Goal: Task Accomplishment & Management: Manage account settings

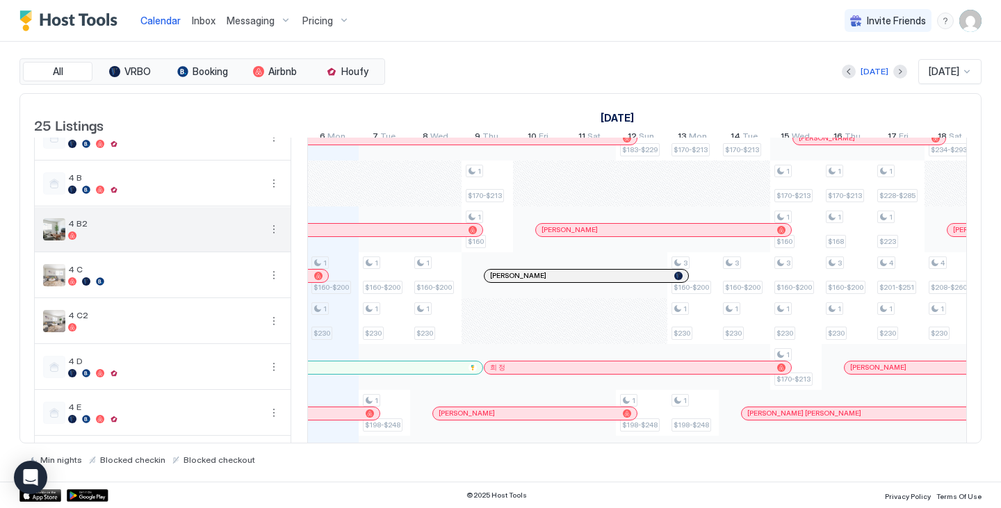
scroll to position [24, 0]
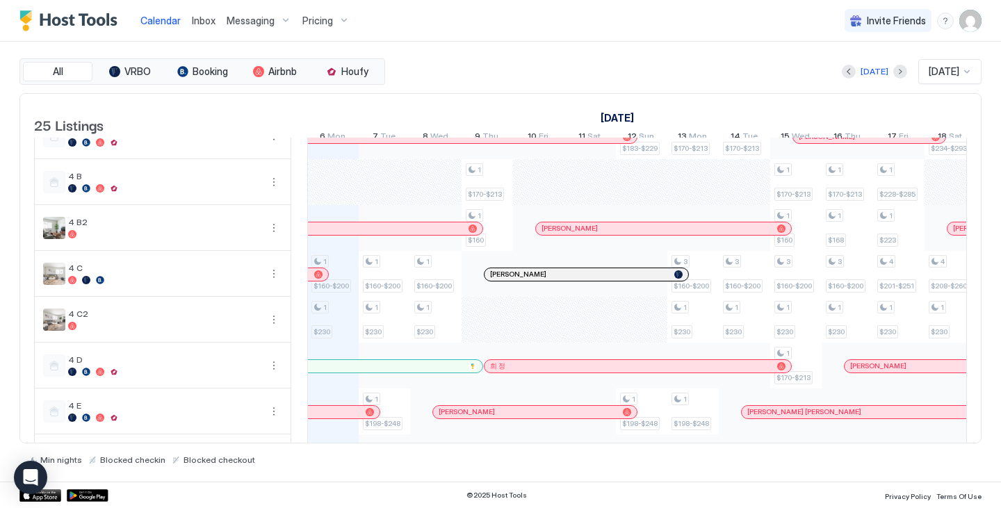
click at [973, 19] on img "User profile" at bounding box center [970, 21] width 22 height 22
click at [898, 74] on div "Settings" at bounding box center [892, 78] width 177 height 24
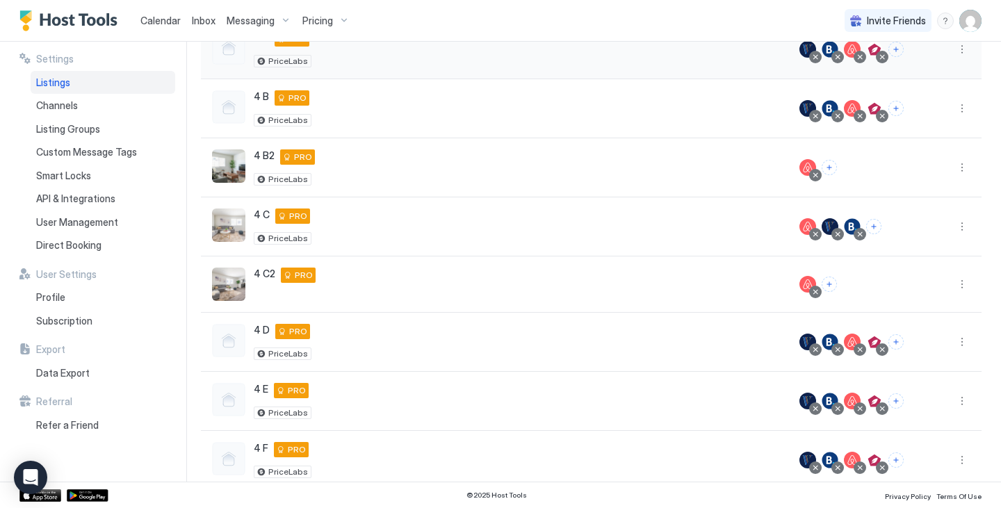
scroll to position [156, 0]
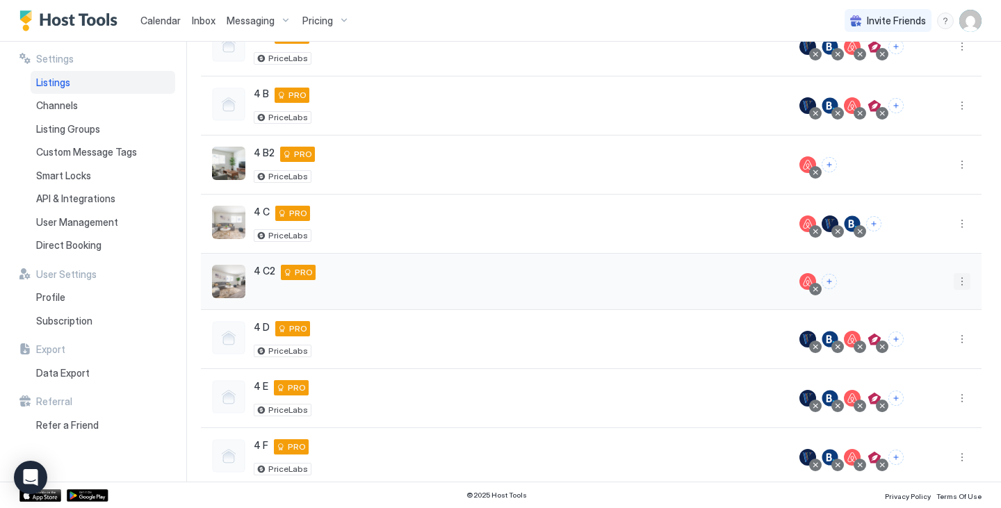
click at [954, 282] on button "More options" at bounding box center [962, 281] width 17 height 17
click at [926, 348] on span "Listing Settings" at bounding box center [920, 346] width 62 height 10
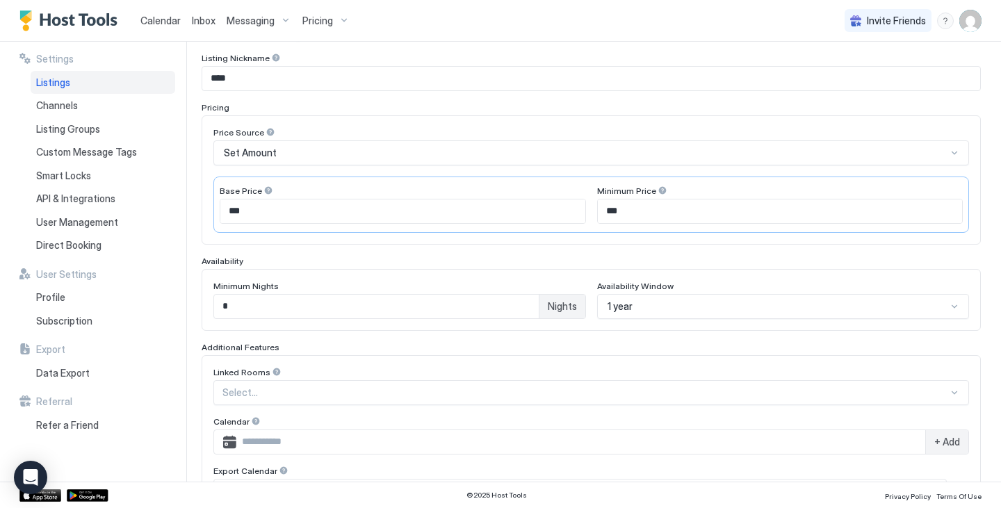
scroll to position [165, 0]
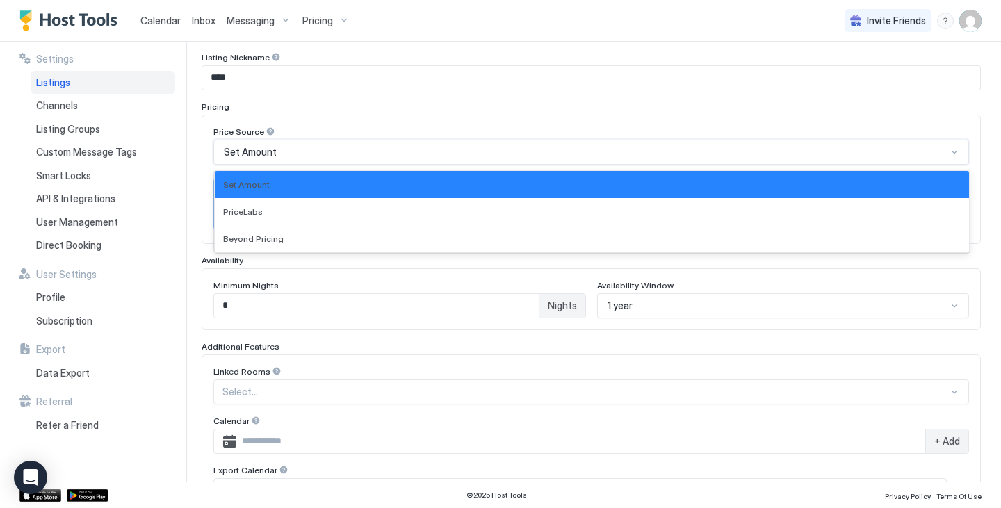
click at [673, 158] on div "Set Amount" at bounding box center [591, 152] width 756 height 25
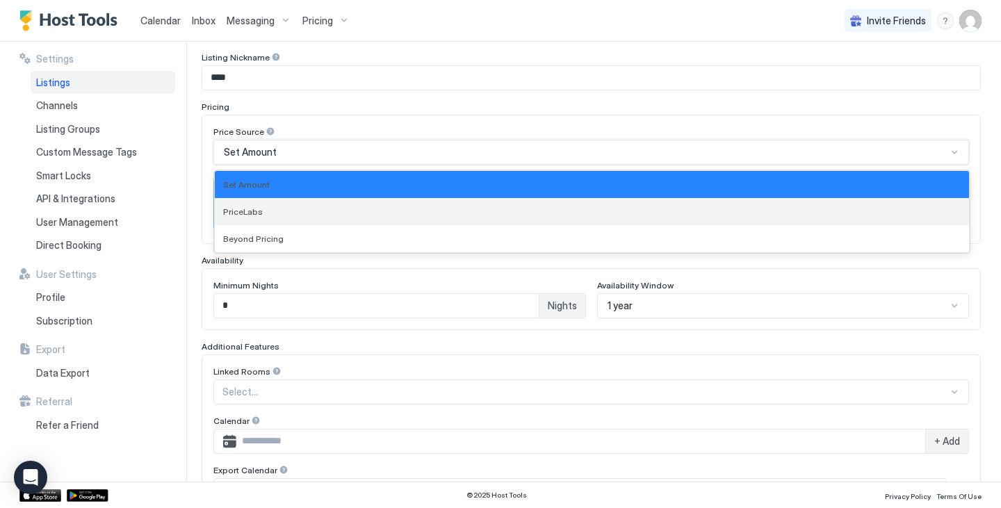
click at [651, 213] on div "PriceLabs" at bounding box center [592, 211] width 738 height 10
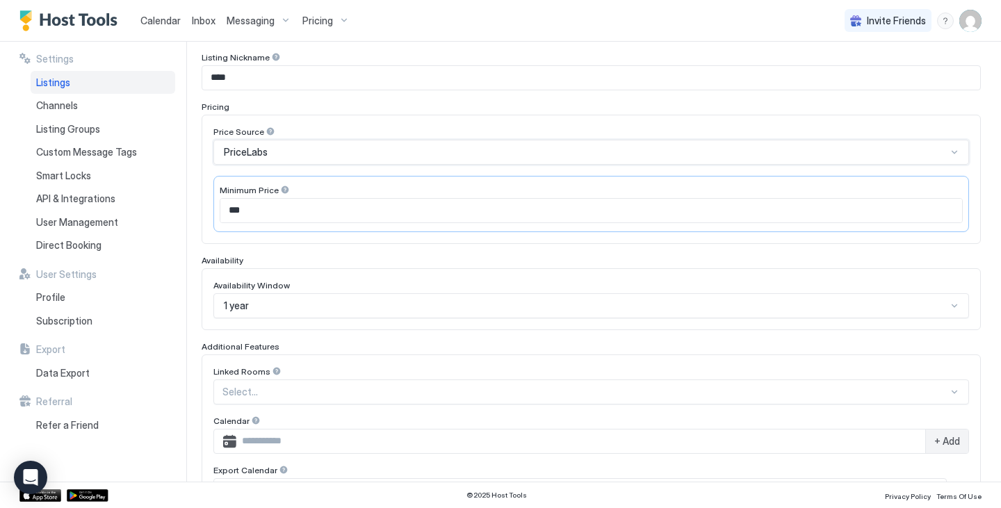
scroll to position [362, 0]
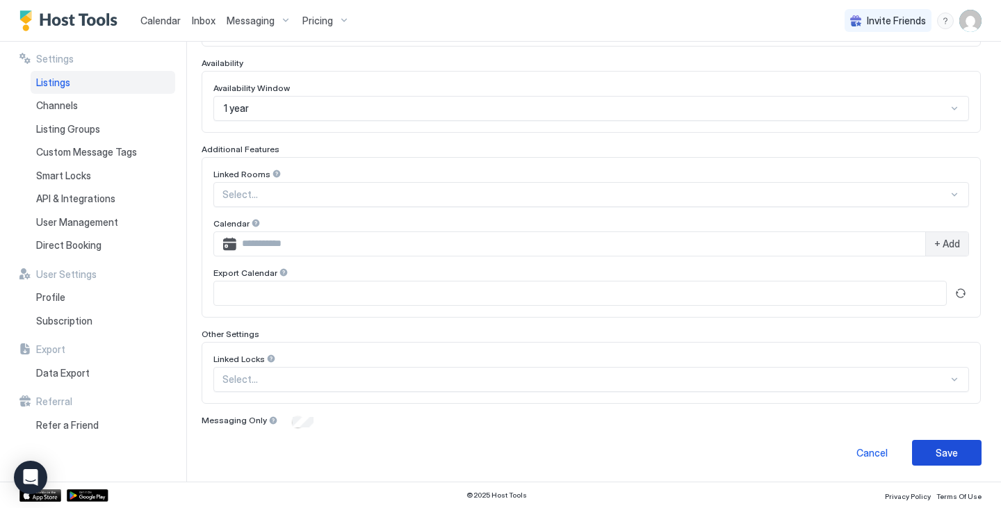
click at [936, 446] on div "Save" at bounding box center [947, 453] width 22 height 15
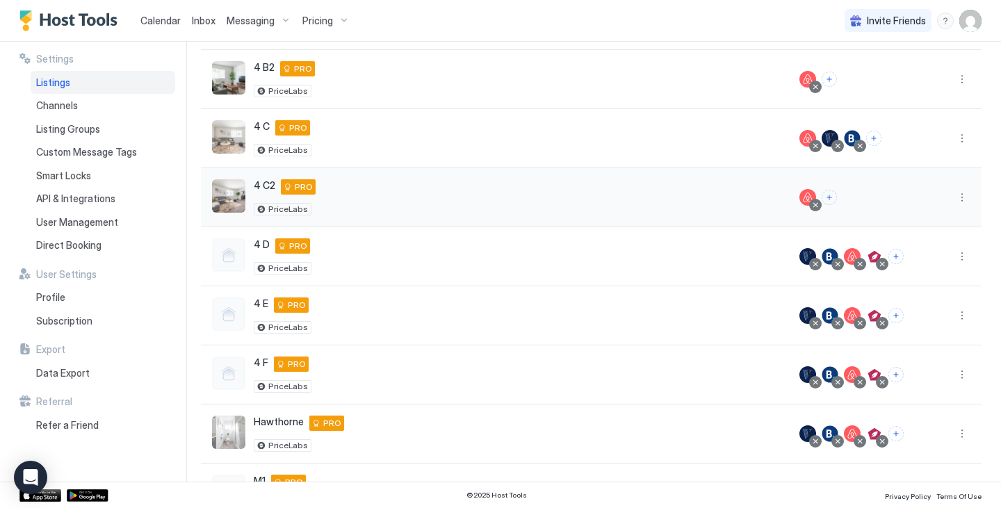
scroll to position [236, 0]
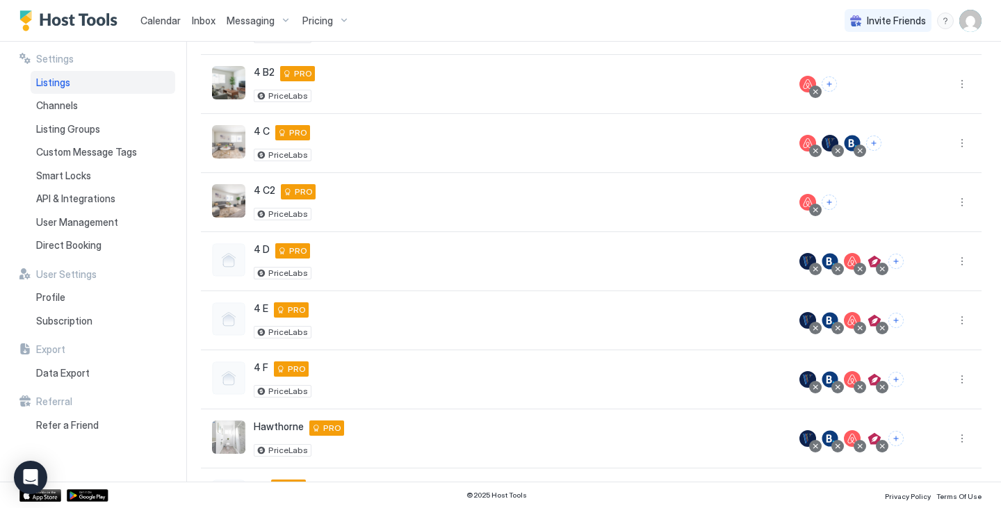
click at [163, 24] on span "Calendar" at bounding box center [160, 21] width 40 height 12
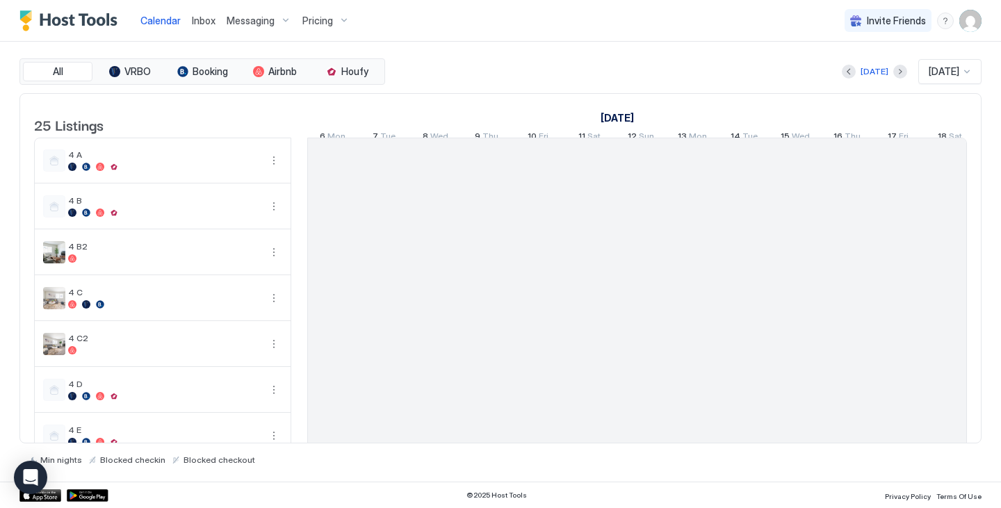
scroll to position [0, 772]
